Goal: Task Accomplishment & Management: Use online tool/utility

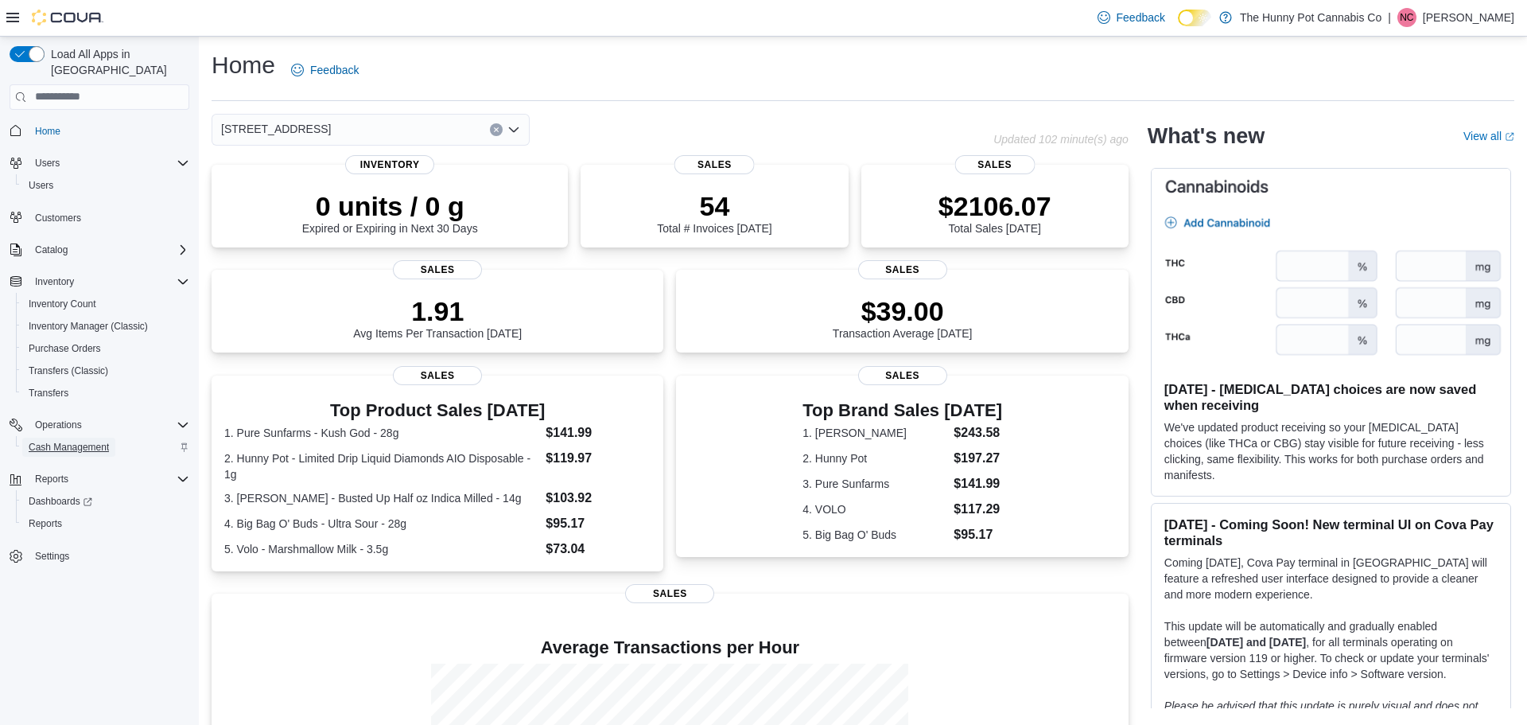
click at [80, 441] on span "Cash Management" at bounding box center [69, 447] width 80 height 13
click at [87, 441] on span "Cash Management" at bounding box center [69, 447] width 80 height 13
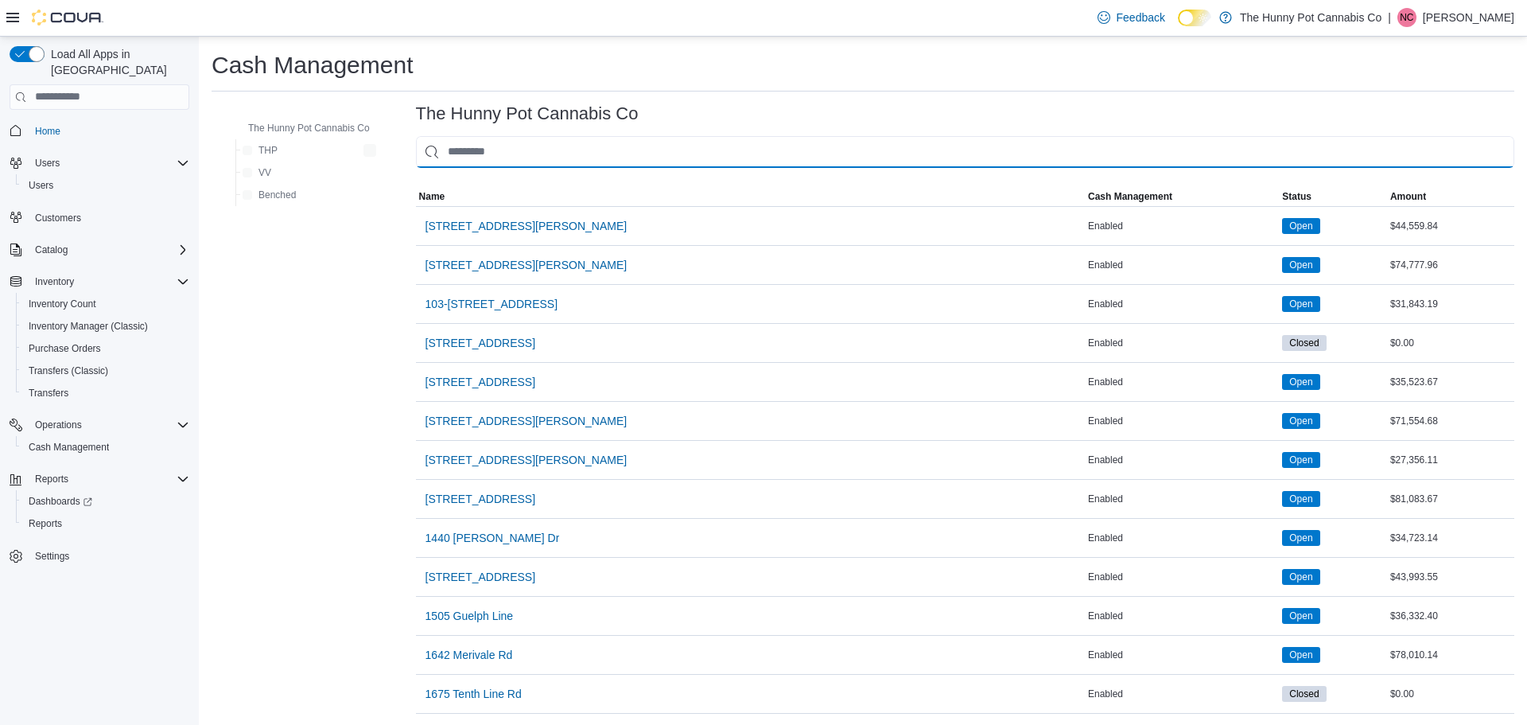
click at [554, 155] on input "This is a search bar. As you type, the results lower in the page will automatic…" at bounding box center [965, 152] width 1098 height 32
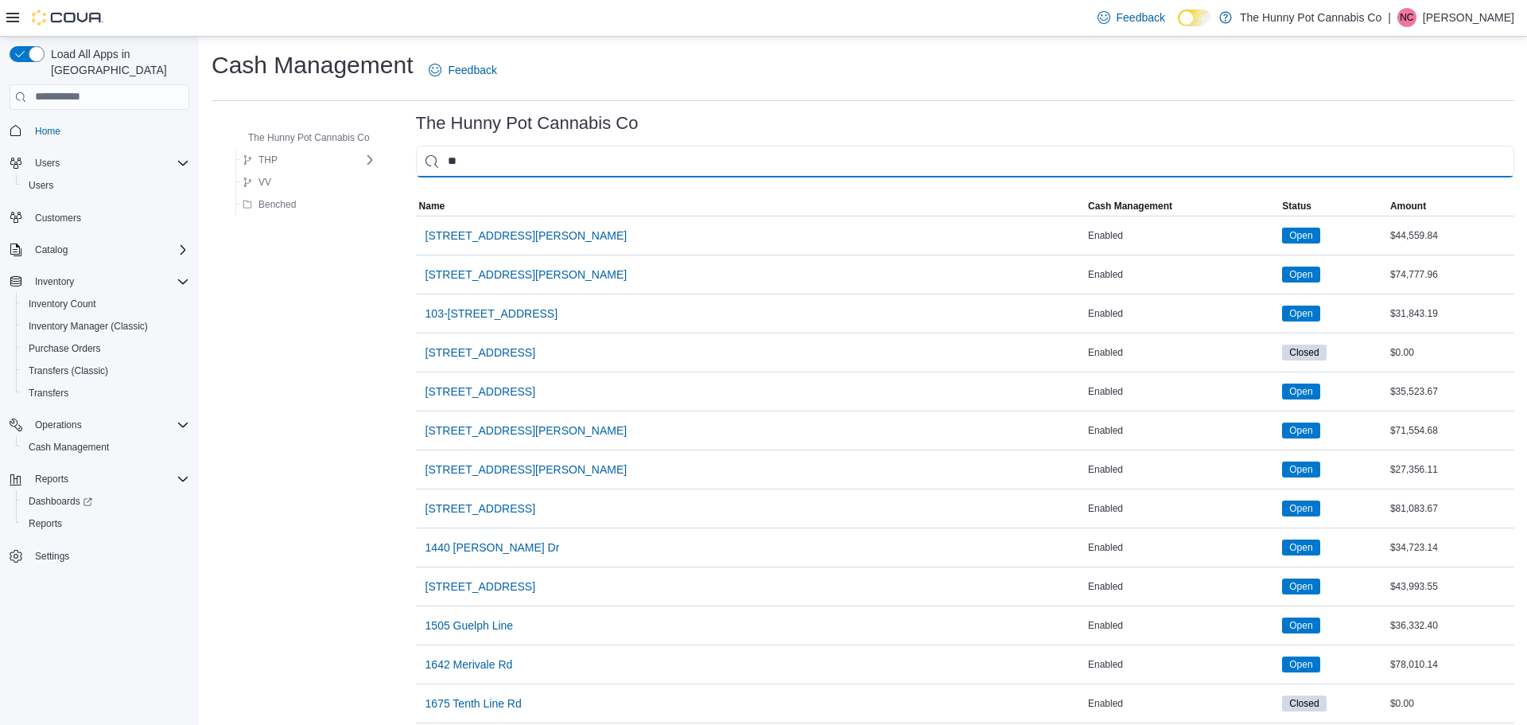
type input "***"
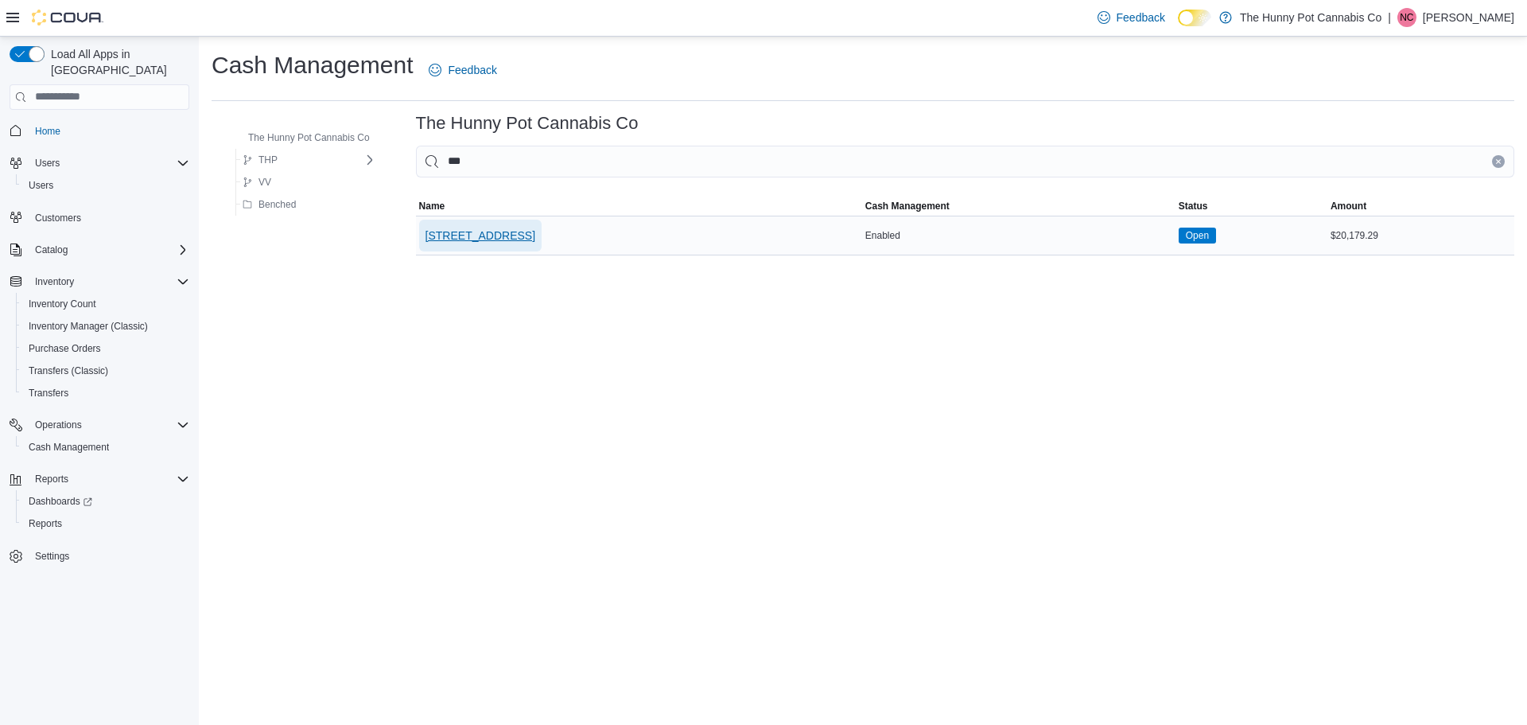
click at [502, 227] on span "[STREET_ADDRESS]" at bounding box center [480, 235] width 110 height 16
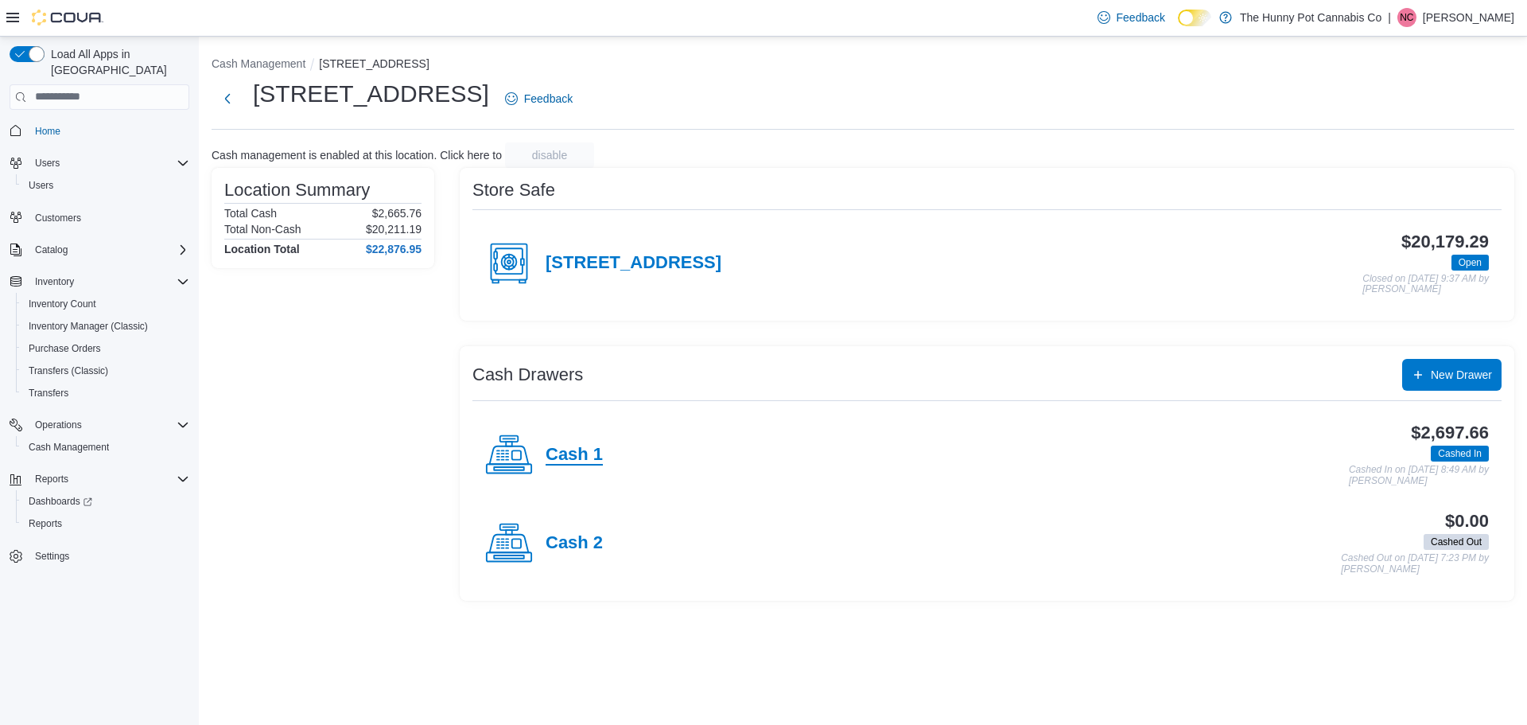
click at [593, 463] on h4 "Cash 1" at bounding box center [574, 455] width 57 height 21
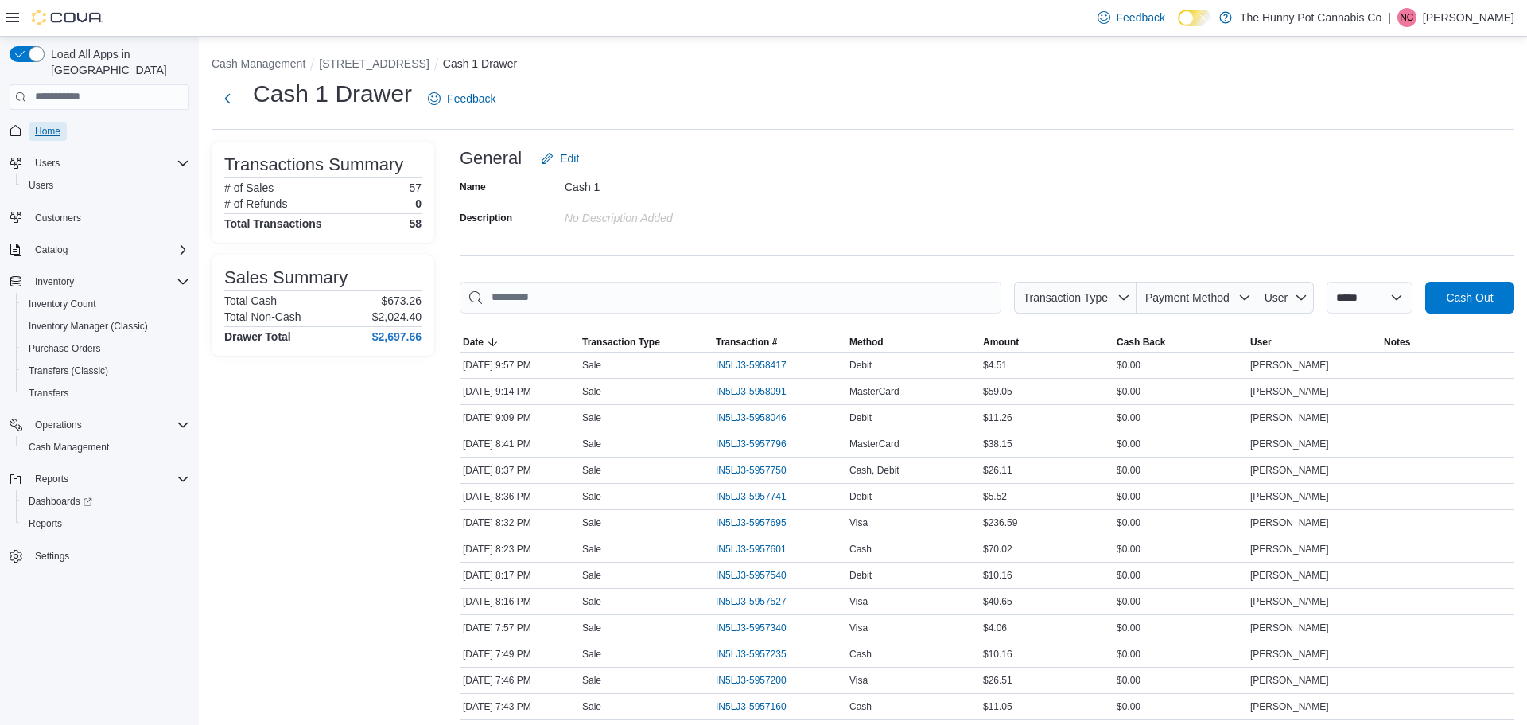
click at [50, 125] on span "Home" at bounding box center [47, 131] width 25 height 13
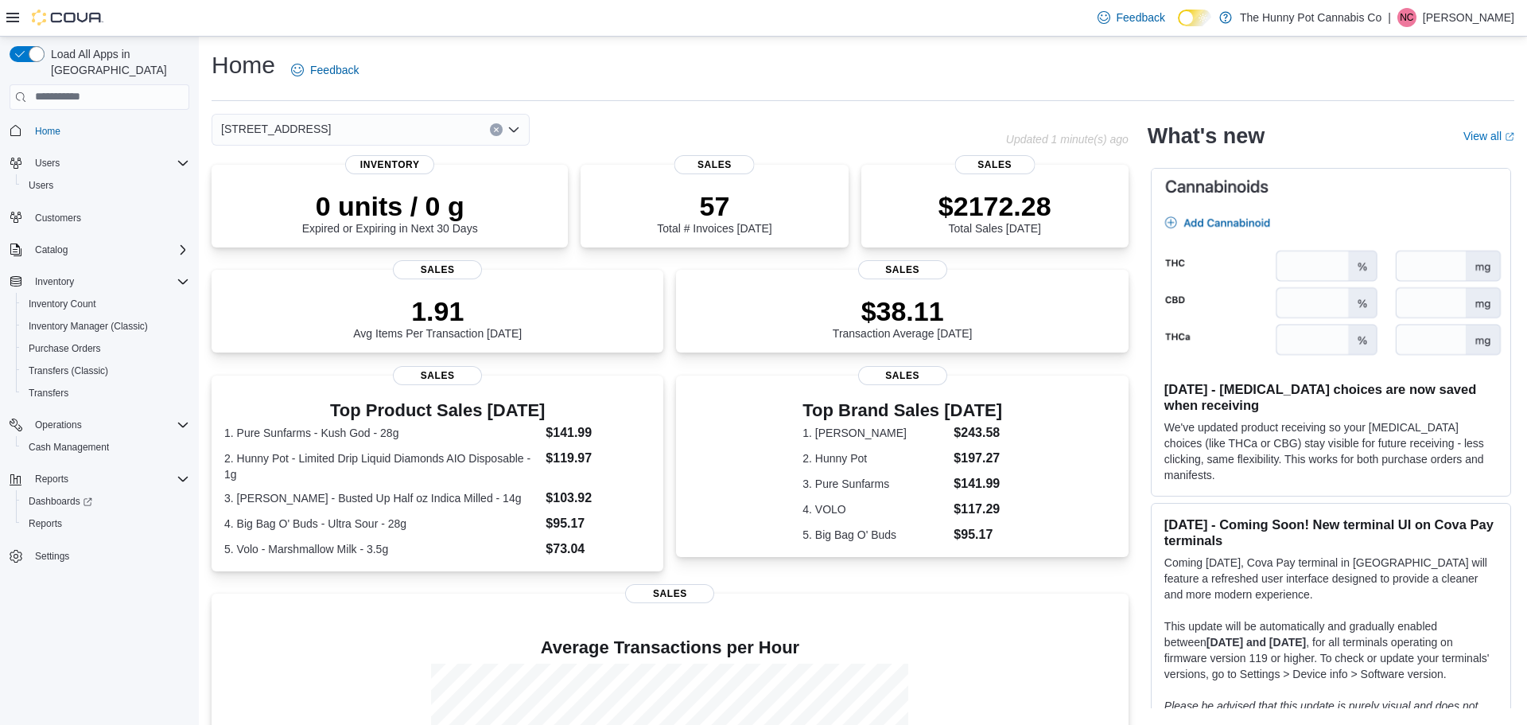
click at [634, 130] on div "[STREET_ADDRESS]" at bounding box center [609, 130] width 794 height 32
